Goal: Task Accomplishment & Management: Use online tool/utility

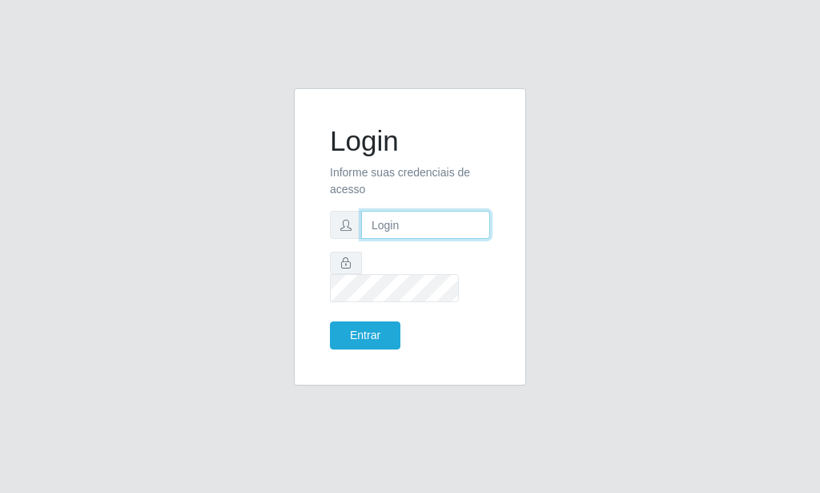
click at [428, 239] on input "text" at bounding box center [425, 225] width 129 height 28
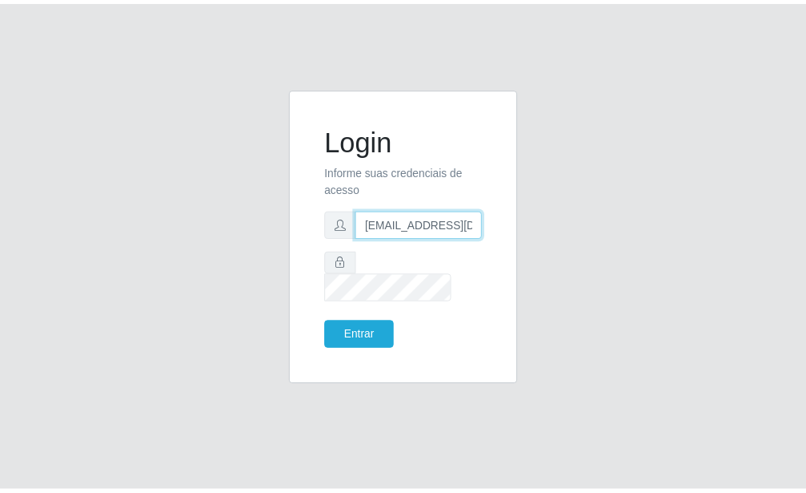
scroll to position [0, 2]
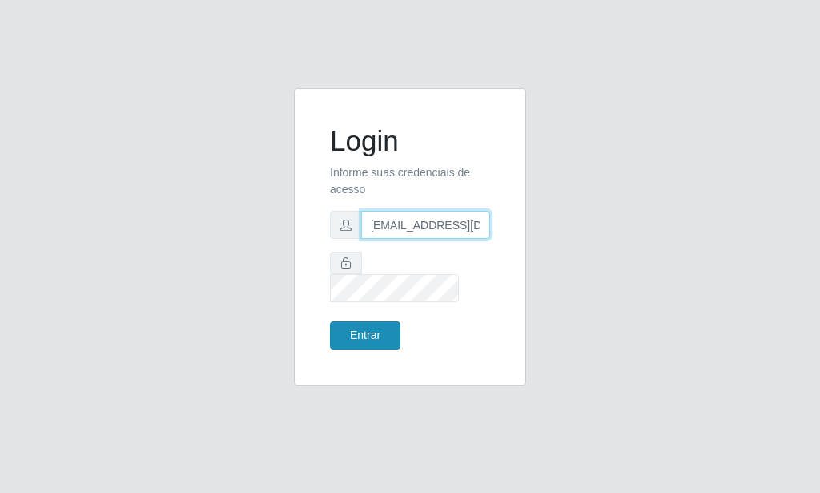
type input "[EMAIL_ADDRESS][DOMAIN_NAME]"
click at [377, 322] on button "Entrar" at bounding box center [365, 335] width 70 height 28
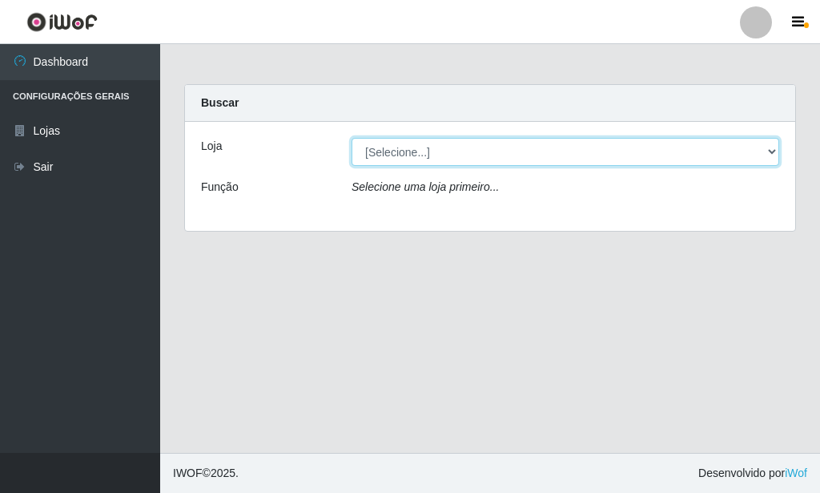
click at [352, 138] on select "[Selecione...] Rede Potiguar 6 - Extremoz" at bounding box center [566, 152] width 428 height 28
select select "80"
click option "Rede Potiguar 6 - Extremoz" at bounding box center [0, 0] width 0 height 0
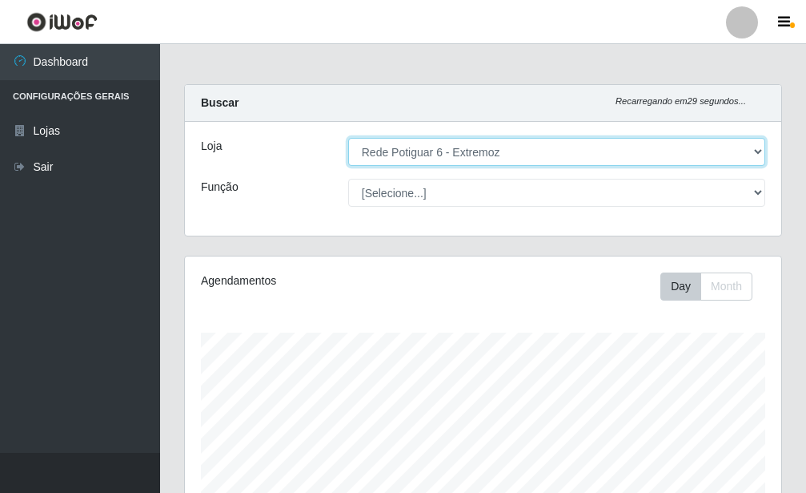
scroll to position [332, 597]
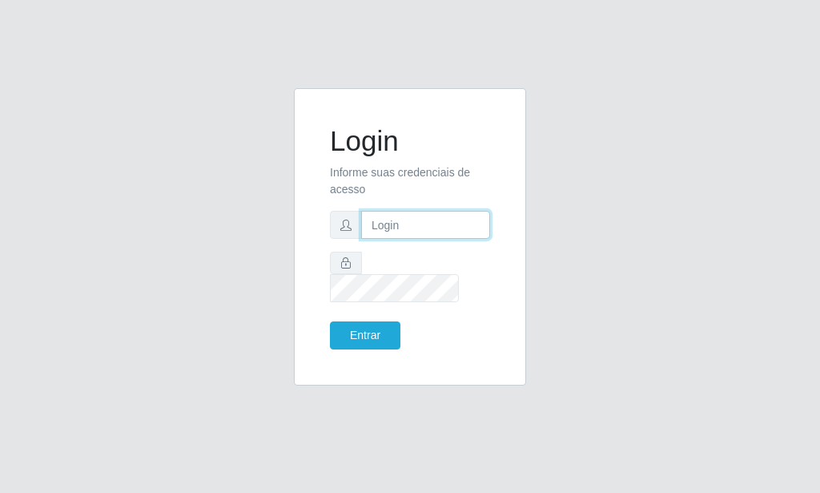
click at [374, 235] on input "text" at bounding box center [425, 225] width 129 height 28
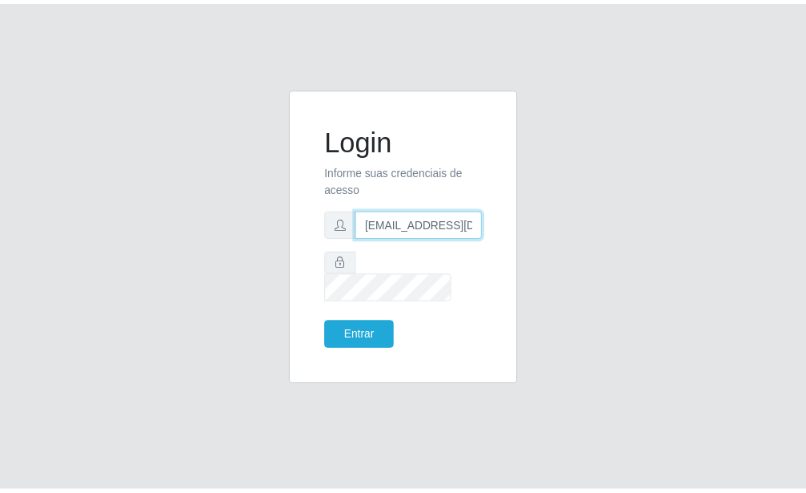
scroll to position [0, 2]
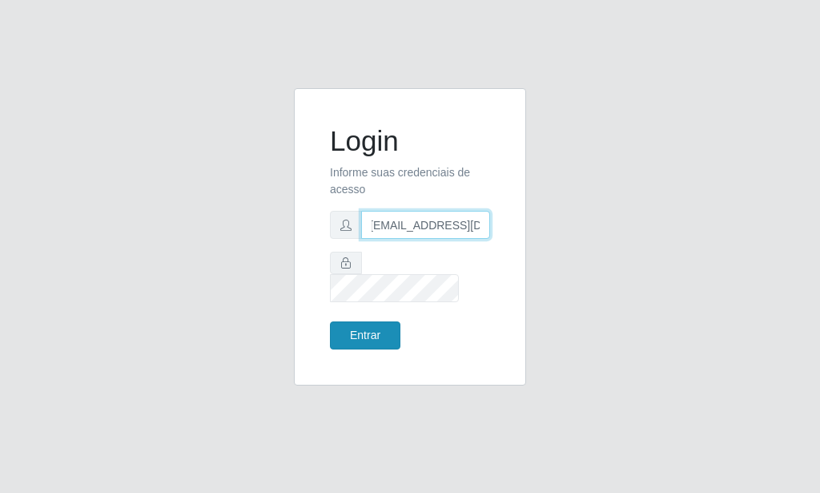
type input "[EMAIL_ADDRESS][DOMAIN_NAME]"
click at [362, 325] on button "Entrar" at bounding box center [365, 335] width 70 height 28
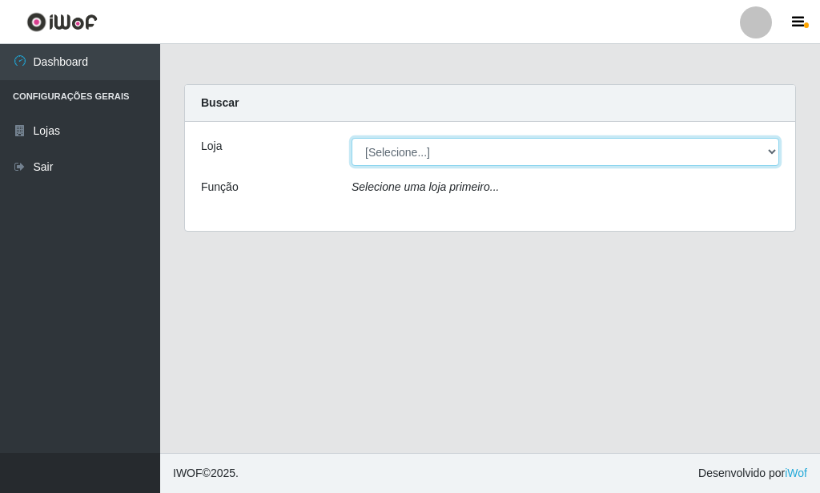
click at [352, 138] on select "[Selecione...] Rede Potiguar 6 - Extremoz" at bounding box center [566, 152] width 428 height 28
select select "80"
click option "Rede Potiguar 6 - Extremoz" at bounding box center [0, 0] width 0 height 0
